Goal: Task Accomplishment & Management: Manage account settings

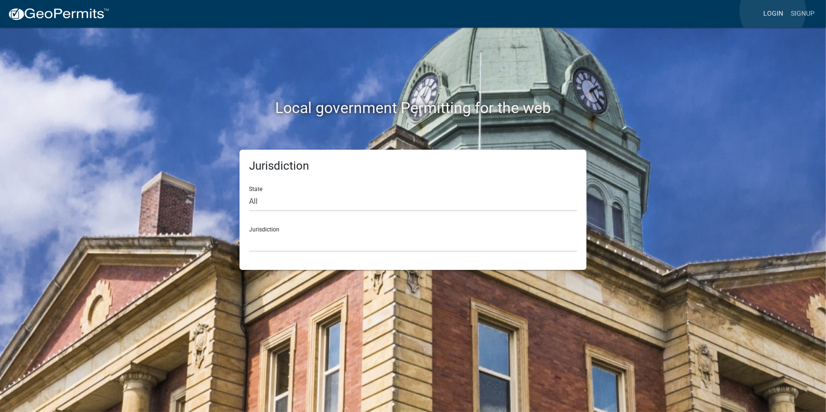
click at [773, 11] on link "Login" at bounding box center [774, 14] width 28 height 18
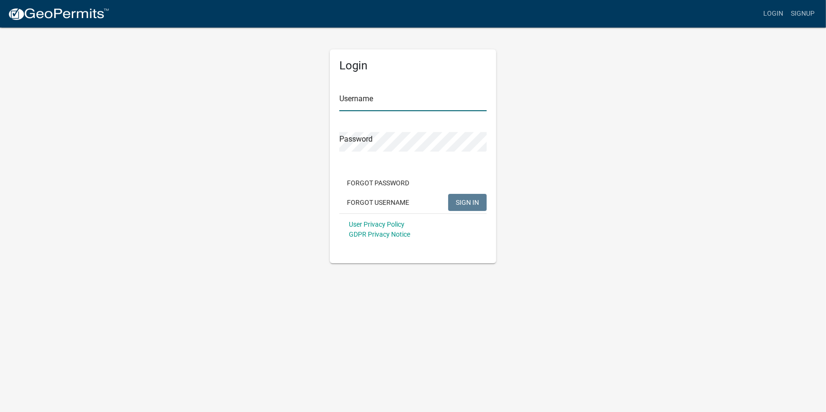
click at [357, 107] on input "Username" at bounding box center [412, 101] width 147 height 19
type input "Jasper Counter"
click at [469, 205] on span "SIGN IN" at bounding box center [467, 202] width 23 height 8
click at [467, 200] on span "SIGN IN" at bounding box center [467, 202] width 23 height 8
click at [456, 200] on span "SIGN IN" at bounding box center [467, 202] width 23 height 8
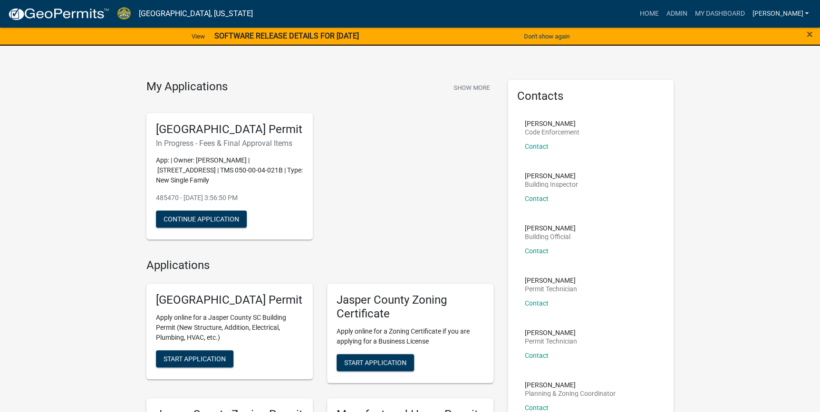
click at [788, 12] on link "Ciara" at bounding box center [780, 14] width 64 height 18
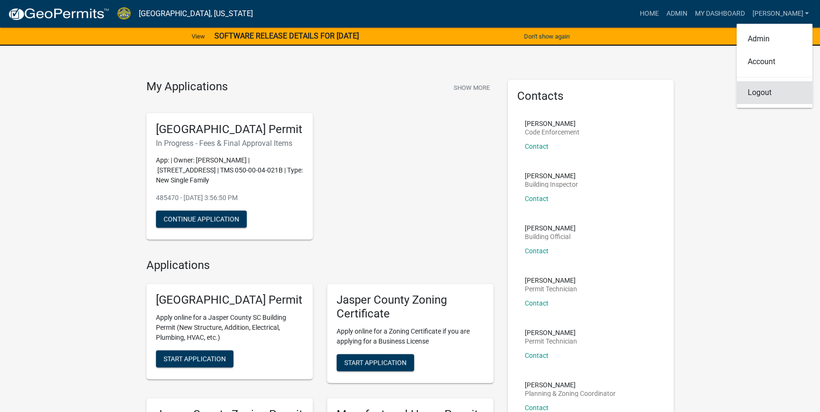
click at [753, 93] on link "Logout" at bounding box center [774, 92] width 76 height 23
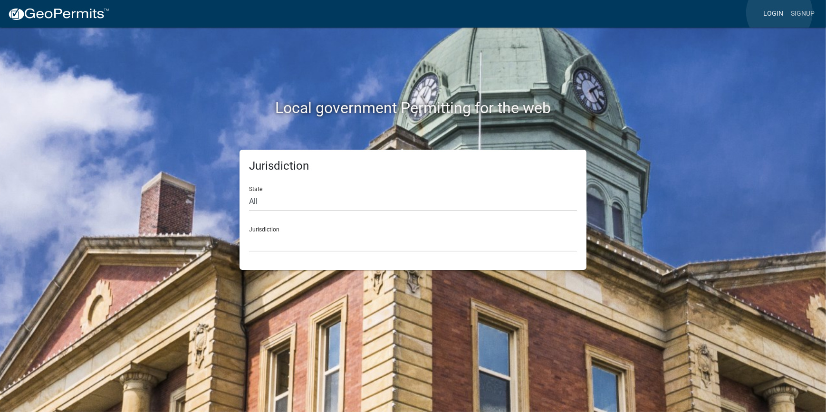
click at [780, 12] on link "Login" at bounding box center [774, 14] width 28 height 18
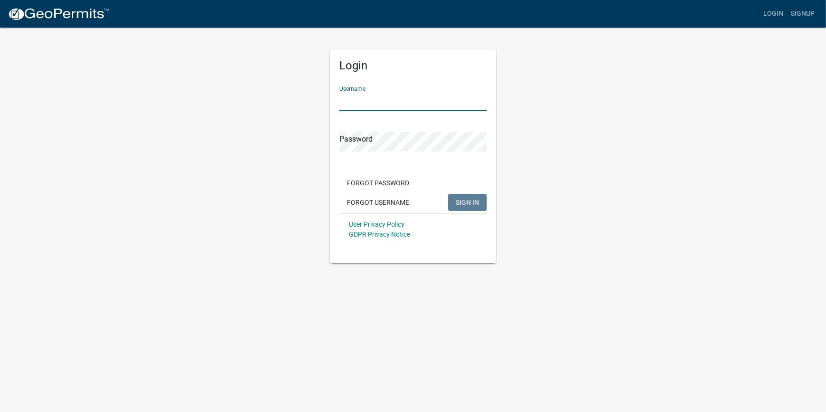
drag, startPoint x: 379, startPoint y: 99, endPoint x: 378, endPoint y: 85, distance: 13.9
click at [379, 99] on input "Username" at bounding box center [412, 101] width 147 height 19
type input "Ciara"
click at [448, 194] on button "SIGN IN" at bounding box center [467, 202] width 39 height 17
